Goal: Information Seeking & Learning: Learn about a topic

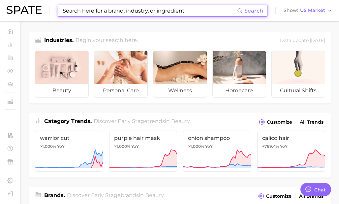
click at [102, 13] on input at bounding box center [149, 10] width 175 height 11
click at [252, 7] on span "Search" at bounding box center [250, 10] width 26 height 11
click at [251, 9] on span "Search" at bounding box center [253, 11] width 19 height 6
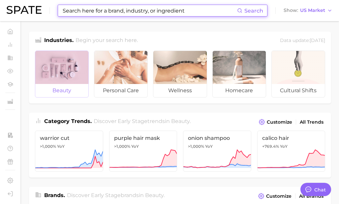
click at [52, 82] on div at bounding box center [61, 67] width 53 height 33
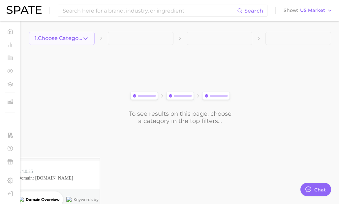
click at [81, 40] on span "1. Choose Category" at bounding box center [59, 38] width 48 height 6
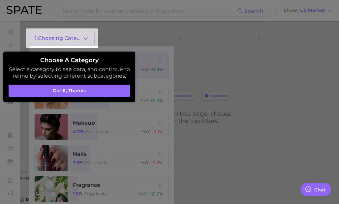
click at [91, 89] on button "Got it, thanks" at bounding box center [69, 90] width 121 height 13
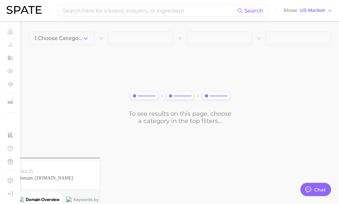
click at [65, 36] on span "1. Choose Category" at bounding box center [59, 38] width 48 height 6
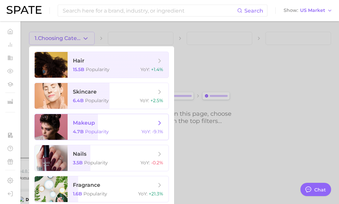
click at [83, 131] on span "4.7b Popularity" at bounding box center [91, 131] width 36 height 6
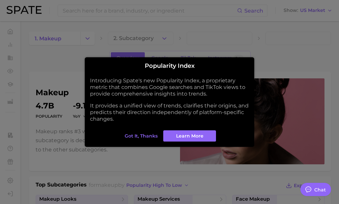
click at [147, 138] on span "Got it, thanks" at bounding box center [141, 136] width 33 height 6
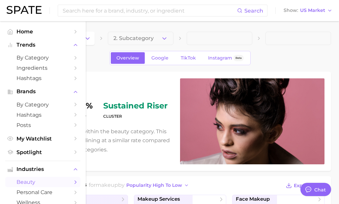
type textarea "x"
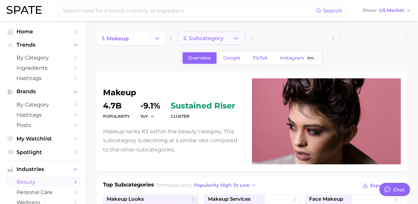
click at [212, 39] on span "2. Subcategory" at bounding box center [203, 38] width 40 height 6
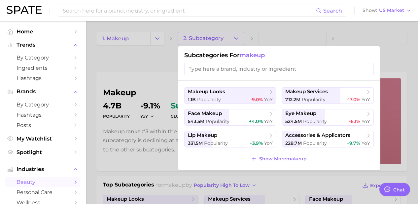
scroll to position [1, 0]
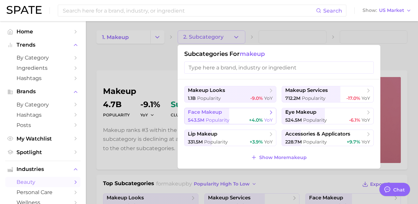
click at [217, 117] on span "543.5m Popularity" at bounding box center [209, 120] width 42 height 6
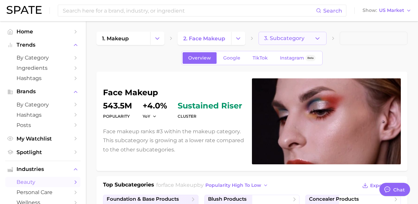
click at [299, 39] on span "3. Subcategory" at bounding box center [284, 38] width 40 height 6
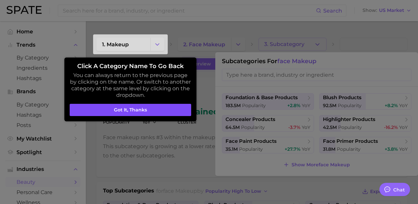
click at [154, 110] on button "Got it, thanks" at bounding box center [130, 110] width 121 height 13
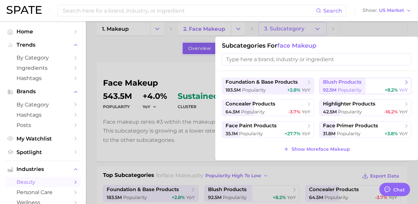
scroll to position [10, 0]
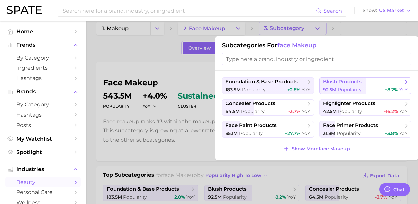
click at [339, 92] on span "Popularity" at bounding box center [349, 89] width 24 height 6
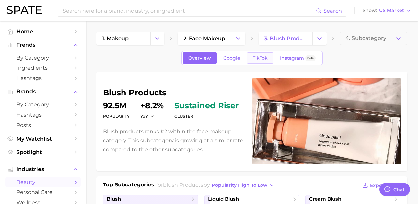
click at [255, 59] on span "TikTok" at bounding box center [259, 58] width 15 height 6
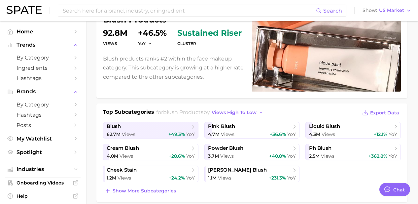
scroll to position [87, 0]
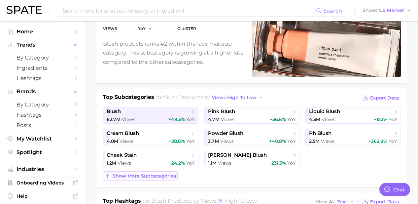
click at [124, 175] on span "Show more subcategories" at bounding box center [143, 176] width 63 height 6
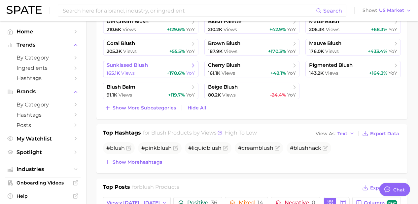
scroll to position [334, 0]
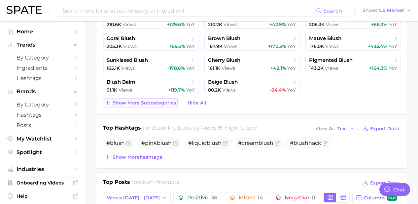
click at [158, 103] on span "Show more subcategories" at bounding box center [143, 103] width 63 height 6
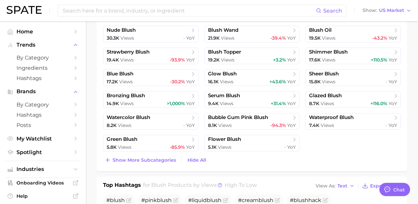
scroll to position [452, 0]
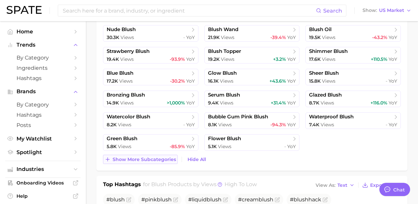
click at [143, 156] on span "Show more subcategories" at bounding box center [143, 159] width 63 height 6
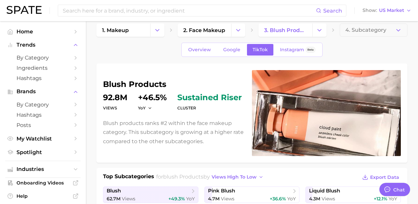
scroll to position [0, 0]
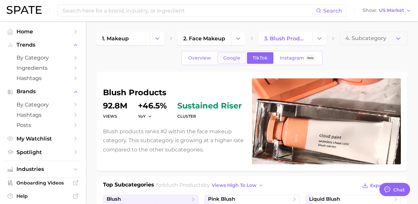
click at [231, 57] on span "Google" at bounding box center [231, 58] width 17 height 6
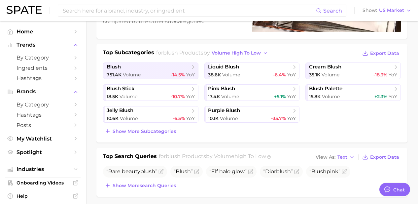
scroll to position [133, 0]
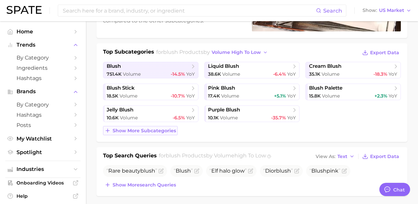
click at [129, 133] on button "Show more subcategories" at bounding box center [140, 130] width 75 height 9
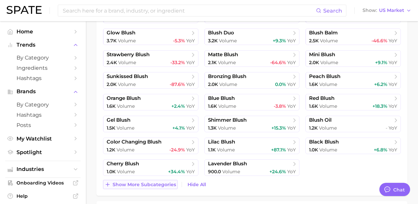
scroll to position [253, 0]
click at [138, 181] on span "Show more subcategories" at bounding box center [143, 184] width 63 height 6
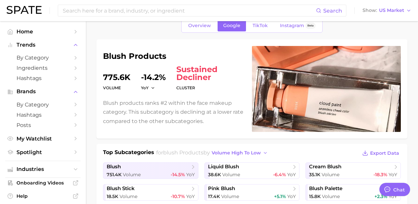
scroll to position [0, 0]
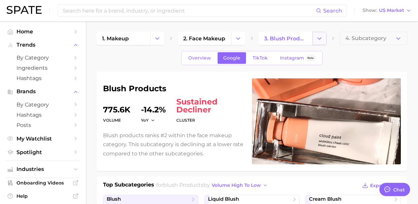
click at [322, 37] on icon "Change Category" at bounding box center [319, 38] width 7 height 7
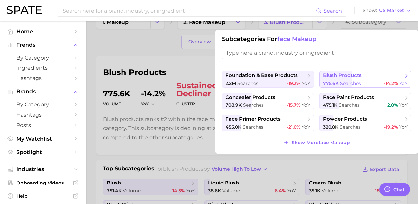
scroll to position [20, 0]
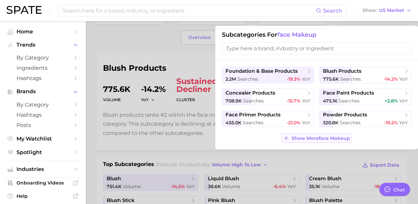
click at [302, 140] on span "Show More face makeup" at bounding box center [320, 138] width 58 height 6
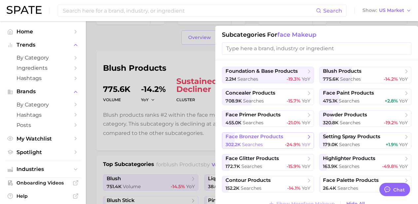
click at [305, 139] on icon at bounding box center [308, 136] width 7 height 7
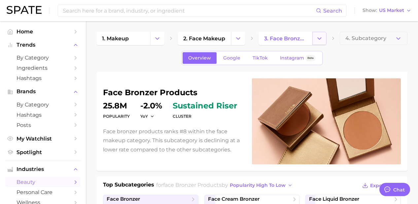
click at [322, 42] on icon "Change Category" at bounding box center [319, 38] width 7 height 7
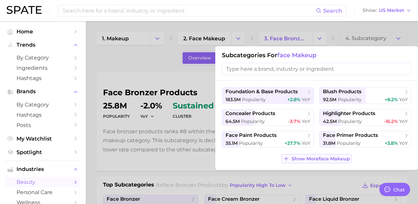
click at [312, 158] on span "Show More face makeup" at bounding box center [320, 159] width 58 height 6
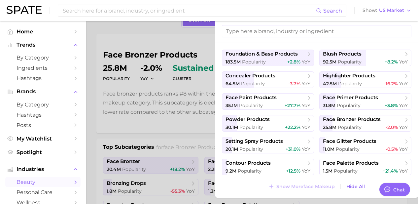
click at [339, 121] on span "face bronzer products" at bounding box center [352, 119] width 58 height 6
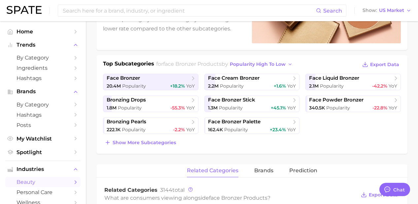
scroll to position [129, 0]
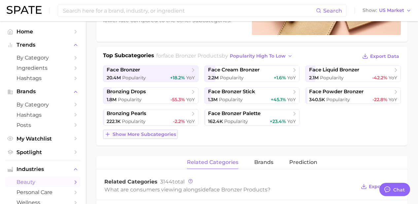
click at [134, 136] on span "Show more subcategories" at bounding box center [143, 134] width 63 height 6
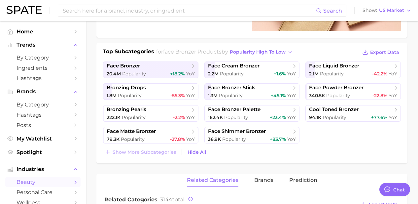
scroll to position [130, 0]
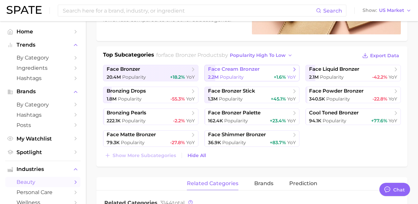
click at [266, 67] on span "face cream bronzer" at bounding box center [249, 69] width 83 height 7
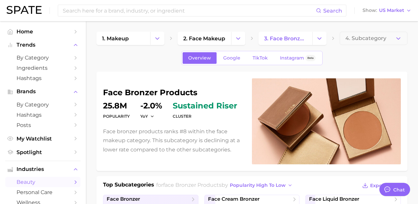
scroll to position [130, 0]
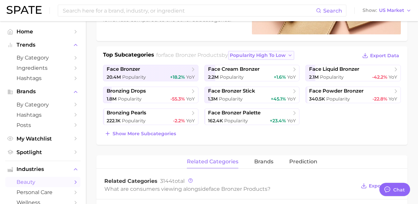
click at [272, 56] on span "popularity high to low" at bounding box center [258, 55] width 56 height 6
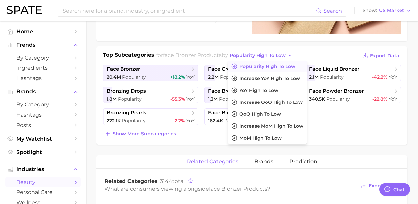
click at [273, 46] on div "Top Subcategories for face bronzer products by popularity high to low Popularit…" at bounding box center [251, 95] width 311 height 98
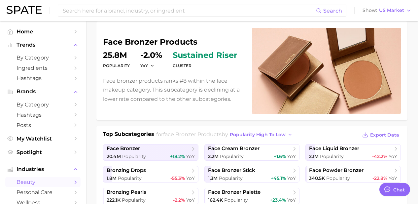
scroll to position [0, 0]
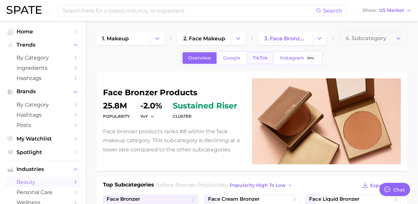
click at [262, 59] on span "TikTok" at bounding box center [259, 58] width 15 height 6
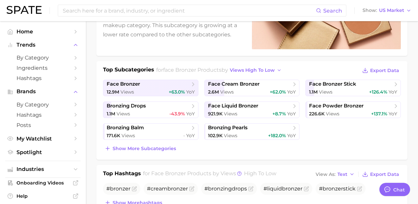
scroll to position [118, 0]
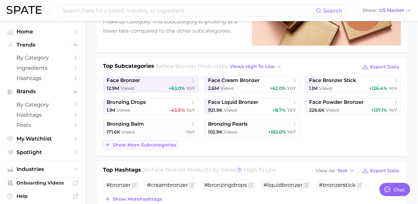
click at [135, 146] on span "Show more subcategories" at bounding box center [143, 145] width 63 height 6
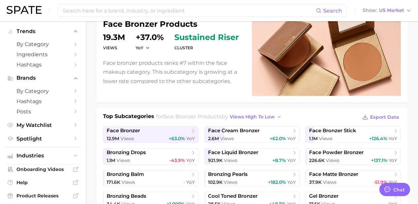
scroll to position [0, 0]
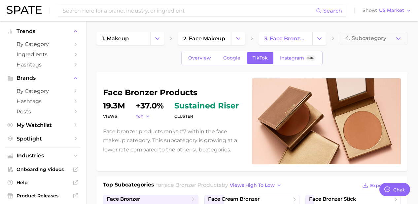
click at [140, 117] on span "YoY" at bounding box center [140, 116] width 8 height 6
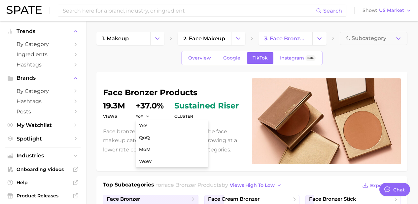
click at [113, 117] on dt "Views" at bounding box center [114, 116] width 22 height 8
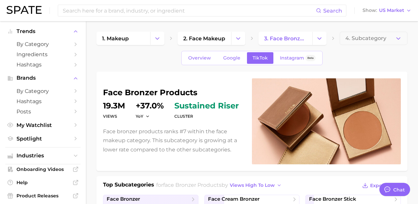
click at [113, 116] on dt "Views" at bounding box center [114, 116] width 22 height 8
click at [145, 115] on icon "button" at bounding box center [147, 116] width 5 height 5
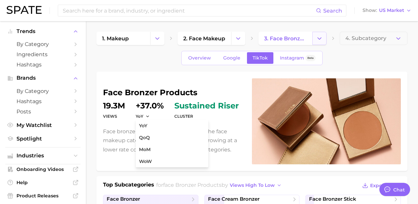
click at [323, 37] on button "Change Category" at bounding box center [319, 38] width 14 height 13
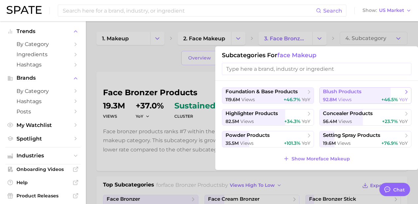
click at [332, 95] on button "blush products 92.8m views +46.5% YoY" at bounding box center [365, 95] width 92 height 16
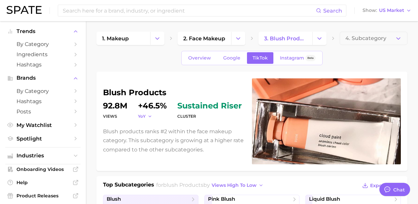
click at [143, 117] on span "YoY" at bounding box center [142, 116] width 8 height 6
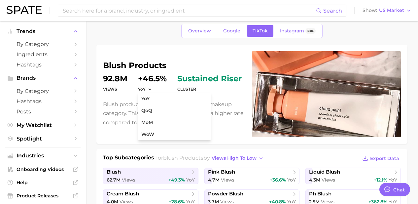
scroll to position [23, 0]
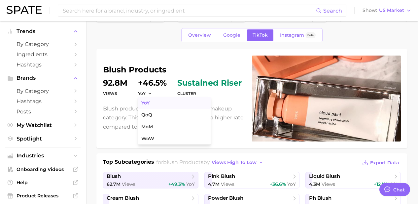
click at [145, 102] on span "YoY" at bounding box center [145, 103] width 8 height 6
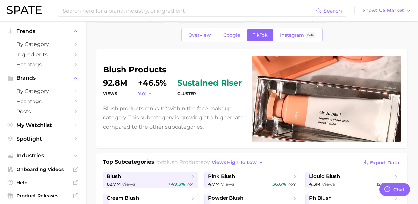
click at [146, 93] on button "YoY" at bounding box center [145, 93] width 14 height 6
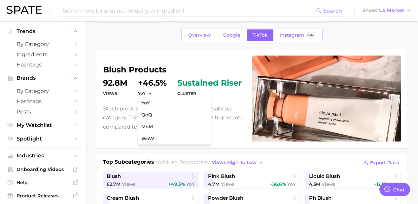
click at [150, 77] on div "blush products Views 92.8m YoY YoY QoQ MoM WoW +46.5% cluster sustained riser B…" at bounding box center [173, 98] width 141 height 65
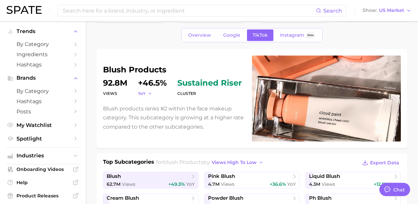
click at [147, 94] on button "YoY" at bounding box center [145, 93] width 14 height 6
